Goal: Information Seeking & Learning: Find specific fact

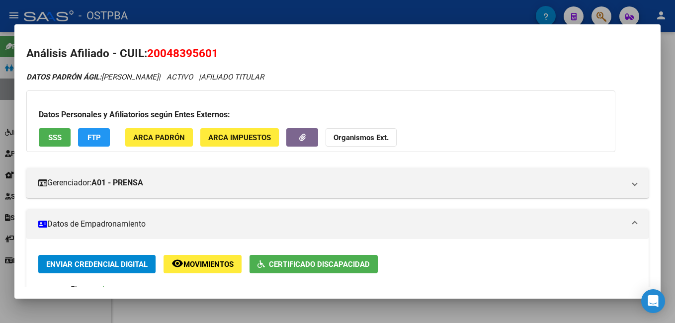
scroll to position [99, 0]
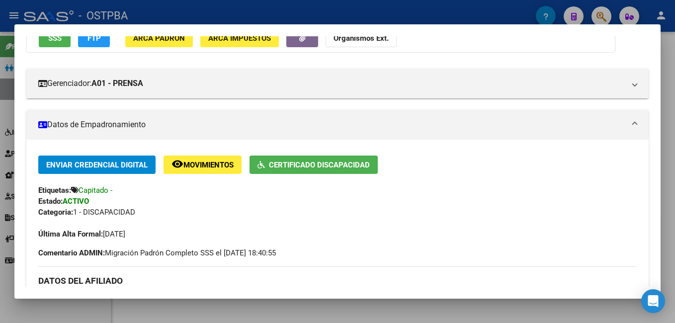
click at [324, 7] on div at bounding box center [337, 161] width 675 height 323
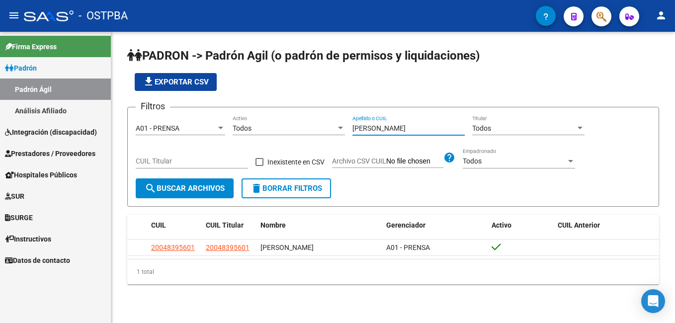
drag, startPoint x: 391, startPoint y: 126, endPoint x: 314, endPoint y: 120, distance: 77.3
click at [314, 120] on div "Filtros A01 - PRENSA Seleccionar Gerenciador Todos Activo [PERSON_NAME] Apellid…" at bounding box center [393, 146] width 515 height 63
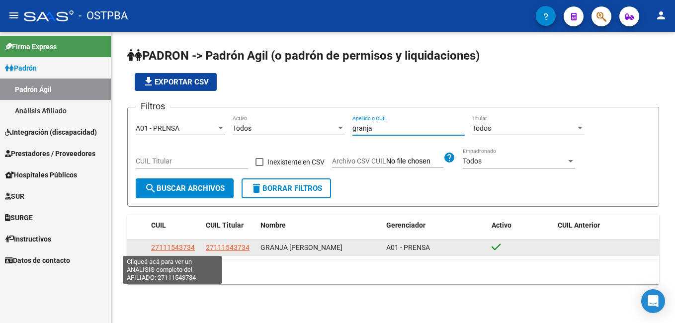
type input "granja"
click at [181, 246] on span "27111543734" at bounding box center [173, 248] width 44 height 8
type textarea "27111543734"
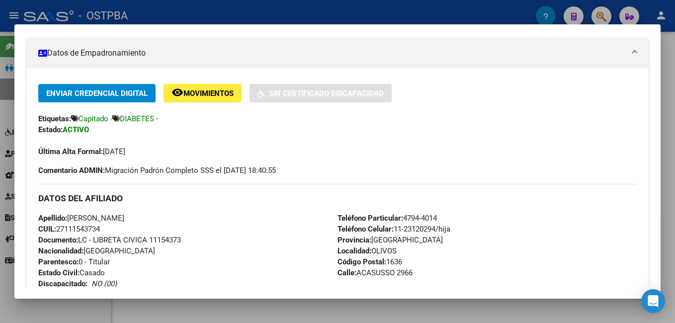
scroll to position [149, 0]
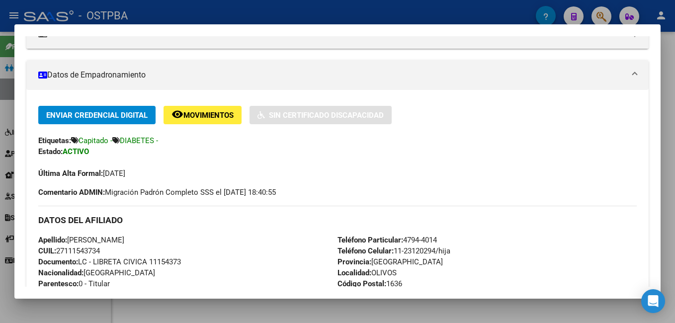
click at [207, 8] on div at bounding box center [337, 161] width 675 height 323
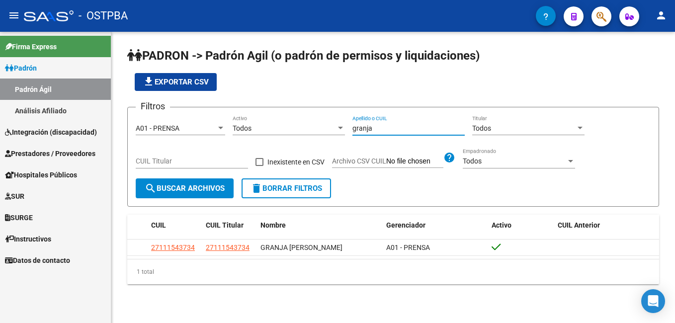
drag, startPoint x: 386, startPoint y: 128, endPoint x: 314, endPoint y: 131, distance: 72.1
click at [314, 131] on div "Filtros A01 - PRENSA Seleccionar Gerenciador Todos Activo granja Apellido o CUI…" at bounding box center [393, 146] width 515 height 63
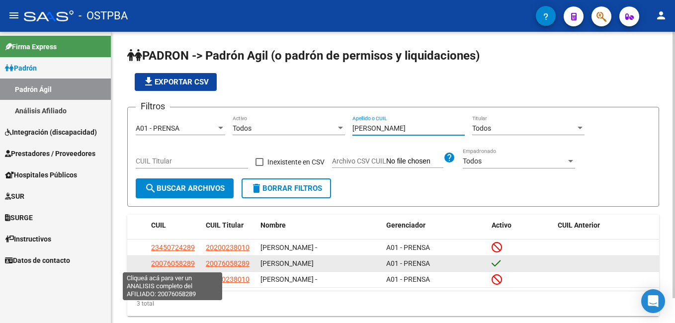
type input "[PERSON_NAME]"
click at [176, 264] on span "20076058289" at bounding box center [173, 263] width 44 height 8
type textarea "20076058289"
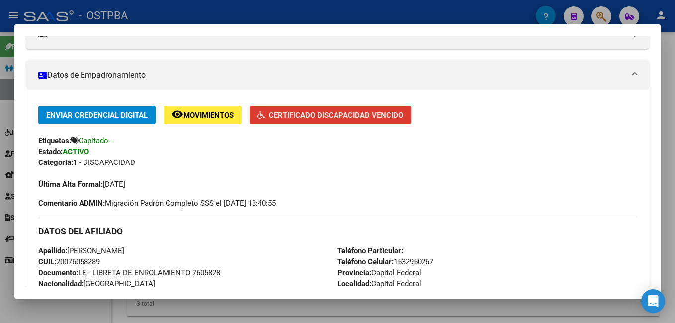
click at [362, 110] on span "Certificado Discapacidad Vencido" at bounding box center [330, 114] width 146 height 9
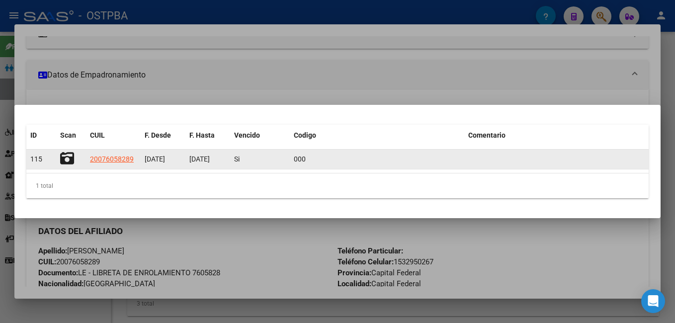
click at [69, 163] on icon at bounding box center [67, 159] width 14 height 14
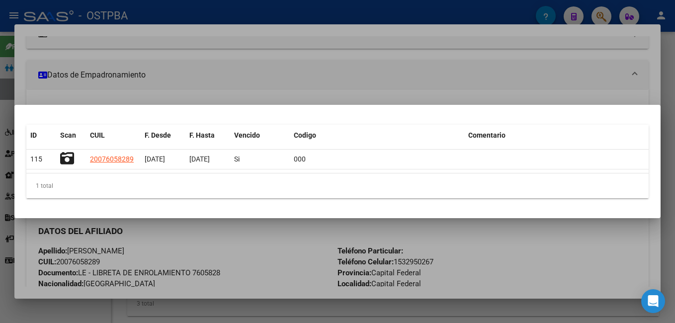
click at [317, 10] on div at bounding box center [337, 161] width 675 height 323
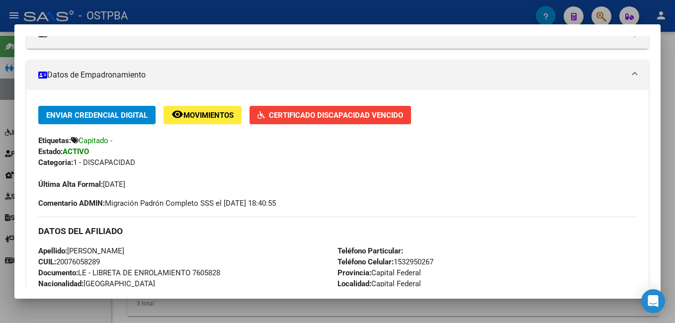
click at [298, 10] on div at bounding box center [337, 161] width 675 height 323
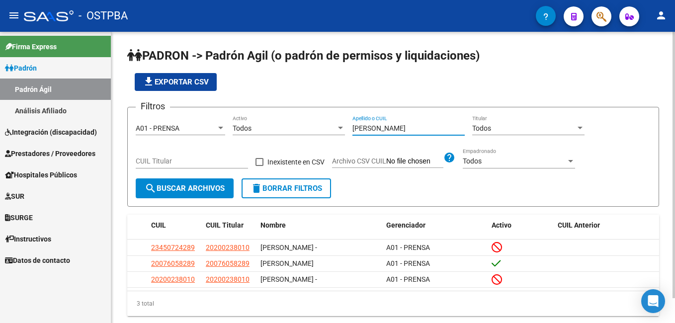
drag, startPoint x: 374, startPoint y: 131, endPoint x: 337, endPoint y: 128, distance: 36.9
click at [337, 128] on div "Filtros A01 - PRENSA Seleccionar Gerenciador Todos Activo [PERSON_NAME] Apellid…" at bounding box center [393, 146] width 515 height 63
type input "[PERSON_NAME]"
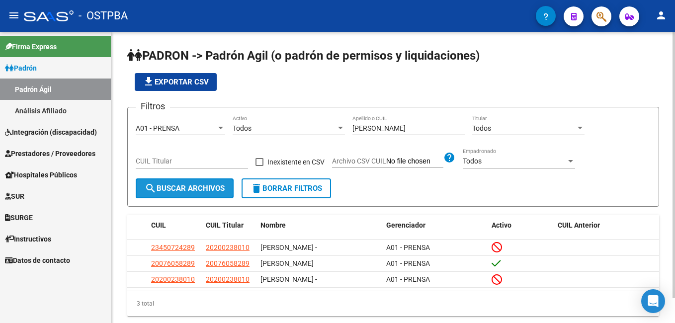
click at [211, 194] on button "search Buscar Archivos" at bounding box center [185, 188] width 98 height 20
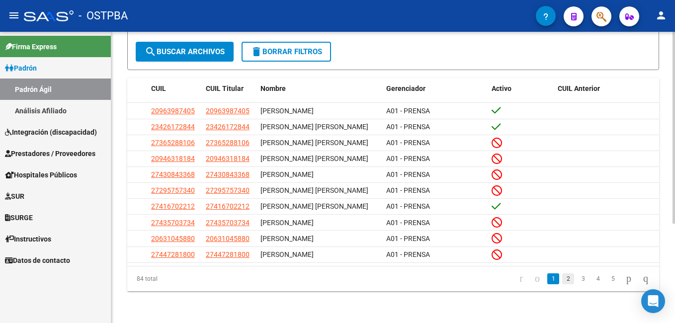
click at [562, 278] on link "2" at bounding box center [568, 278] width 12 height 11
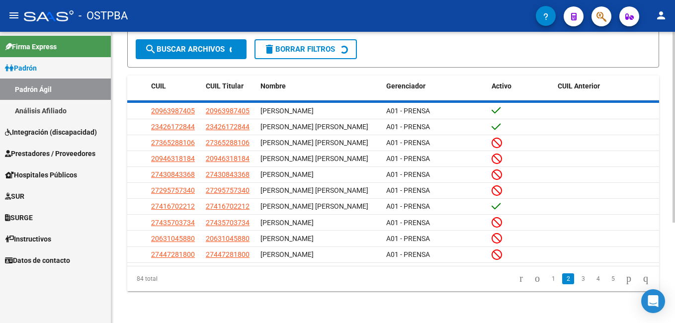
scroll to position [143, 0]
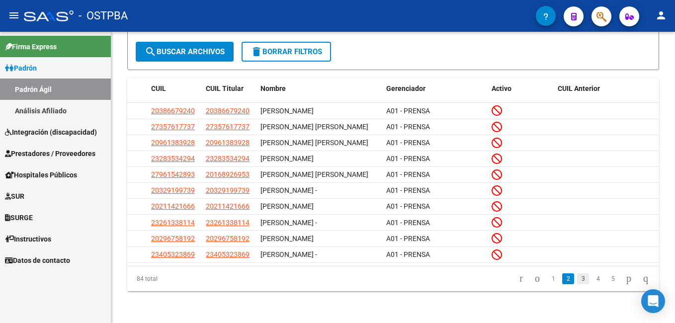
click at [577, 282] on link "3" at bounding box center [583, 278] width 12 height 11
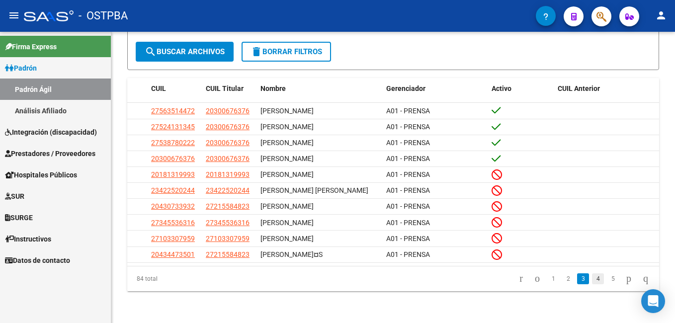
click at [593, 284] on link "4" at bounding box center [598, 278] width 12 height 11
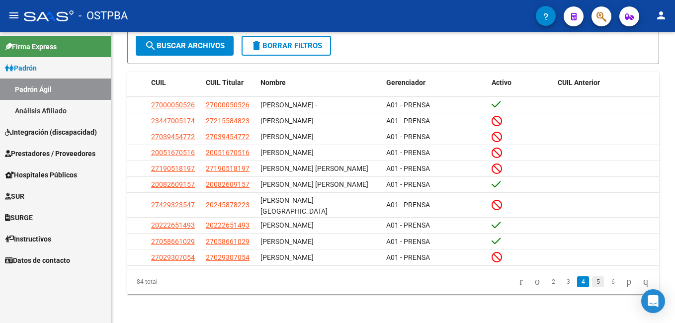
click at [592, 287] on link "5" at bounding box center [598, 281] width 12 height 11
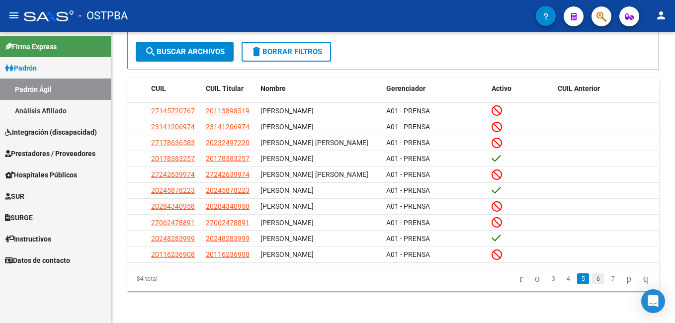
click at [592, 282] on link "6" at bounding box center [598, 278] width 12 height 11
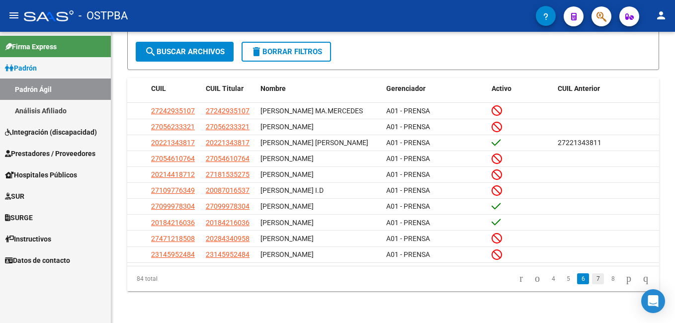
click at [592, 277] on link "7" at bounding box center [598, 278] width 12 height 11
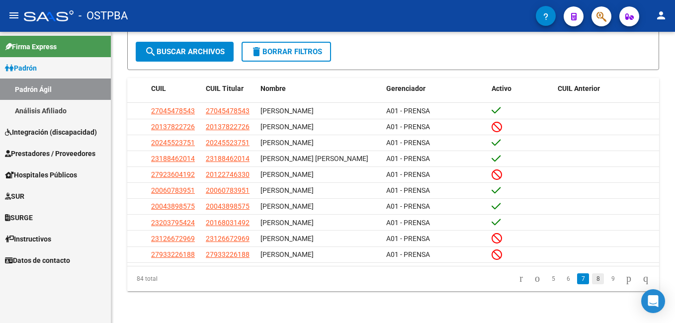
click at [592, 284] on link "8" at bounding box center [598, 278] width 12 height 11
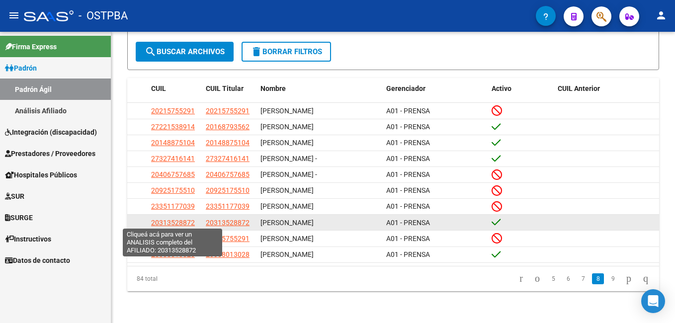
click at [170, 221] on span "20313528872" at bounding box center [173, 223] width 44 height 8
type textarea "20313528872"
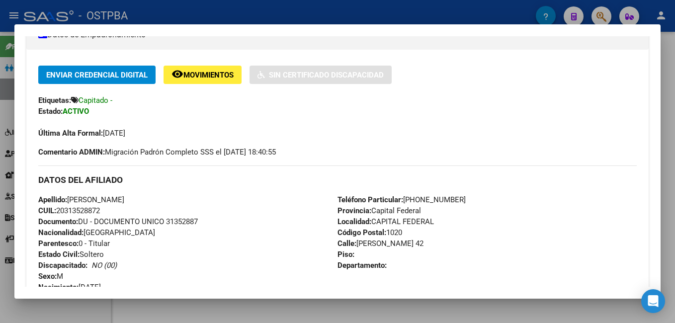
scroll to position [149, 0]
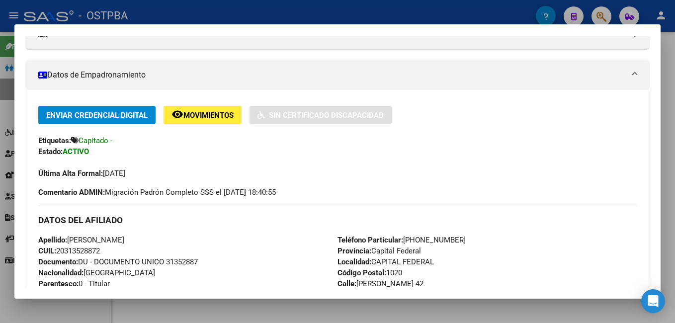
click at [215, 8] on div at bounding box center [337, 161] width 675 height 323
